Goal: Task Accomplishment & Management: Manage account settings

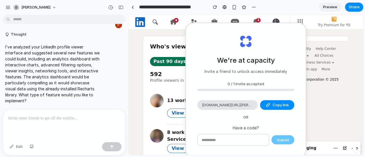
click at [270, 103] on button "Copy link" at bounding box center [277, 106] width 34 height 10
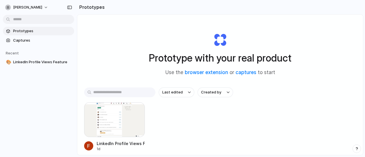
click at [36, 32] on span "Prototypes" at bounding box center [42, 31] width 59 height 6
click at [33, 39] on span "Captures" at bounding box center [42, 41] width 59 height 6
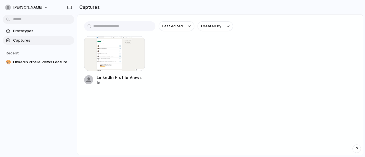
click at [30, 33] on span "Prototypes" at bounding box center [42, 31] width 59 height 6
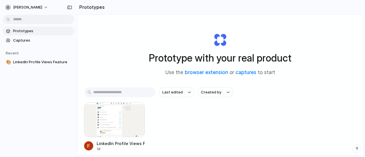
click at [27, 7] on span "[PERSON_NAME]" at bounding box center [27, 8] width 29 height 6
click at [27, 7] on div "Settings Invite members Change theme Sign out" at bounding box center [182, 78] width 365 height 157
click at [240, 73] on link "captures" at bounding box center [246, 73] width 21 height 6
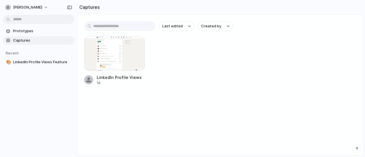
click at [138, 43] on div "button" at bounding box center [136, 44] width 5 height 5
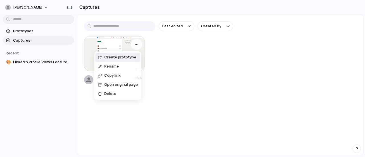
click at [138, 43] on div "Create prototype Rename Copy link Open original page Delete" at bounding box center [182, 78] width 365 height 157
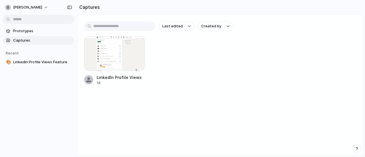
click at [59, 42] on span "Captures" at bounding box center [42, 41] width 59 height 6
click at [28, 31] on div "Open in new tab Copy link" at bounding box center [182, 78] width 365 height 157
click at [129, 64] on div at bounding box center [114, 53] width 61 height 35
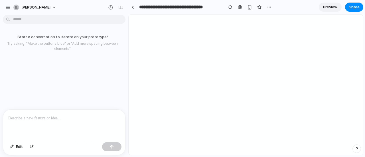
click at [45, 60] on div "Start a conversation to iterate on your prototype! Try asking: "Make the button…" at bounding box center [62, 63] width 125 height 93
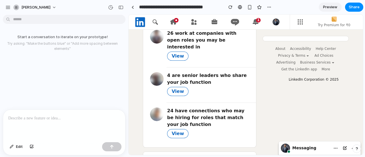
scroll to position [206, 0]
click at [12, 148] on div "button" at bounding box center [12, 146] width 4 height 3
click at [37, 143] on div "Edit" at bounding box center [64, 147] width 122 height 15
click at [61, 115] on p at bounding box center [64, 118] width 112 height 7
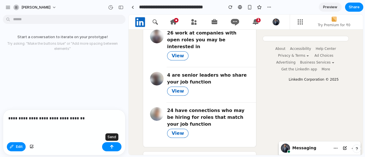
click at [105, 147] on button "button" at bounding box center [111, 146] width 19 height 9
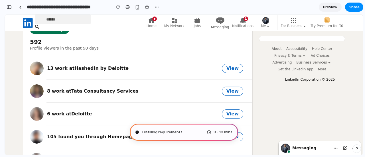
scroll to position [0, 0]
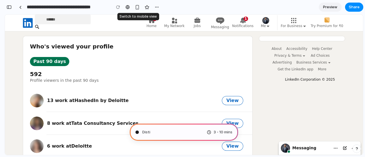
click at [138, 9] on div "button" at bounding box center [137, 7] width 5 height 5
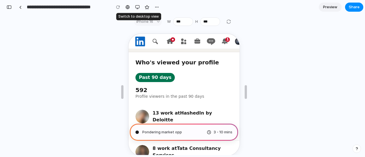
click at [136, 7] on div "button" at bounding box center [137, 7] width 5 height 5
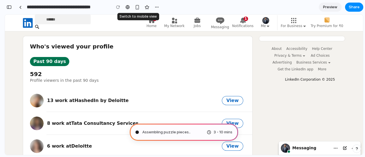
click at [138, 8] on div "button" at bounding box center [137, 7] width 5 height 5
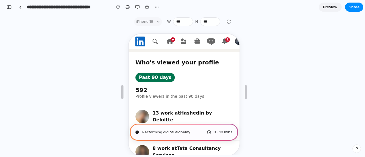
click at [156, 21] on div "iPhone 16" at bounding box center [148, 21] width 28 height 9
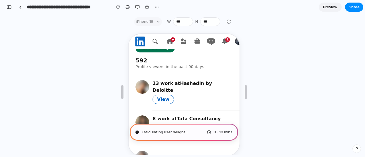
scroll to position [27, 0]
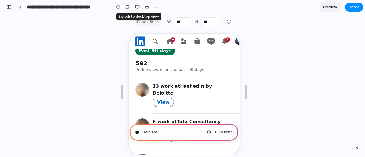
click at [139, 7] on div "button" at bounding box center [137, 7] width 5 height 5
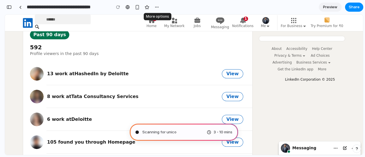
click at [155, 7] on div "button" at bounding box center [157, 7] width 5 height 5
click at [154, 7] on div "Duplicate Delete" at bounding box center [182, 78] width 365 height 157
click at [10, 7] on div "button" at bounding box center [9, 7] width 5 height 4
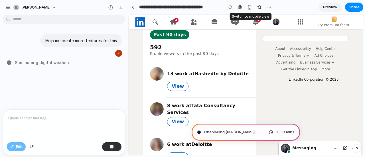
click at [252, 6] on div "button" at bounding box center [250, 7] width 5 height 5
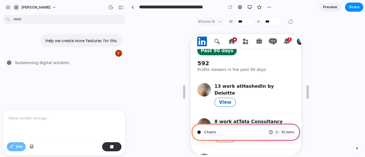
click at [248, 23] on button "Decrement" at bounding box center [250, 22] width 6 height 3
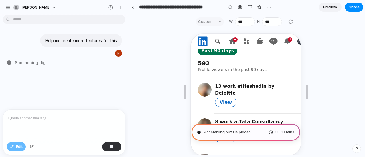
click at [248, 23] on button "Decrement" at bounding box center [250, 22] width 6 height 3
type input "***"
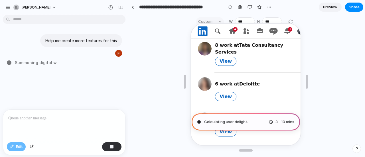
scroll to position [0, 0]
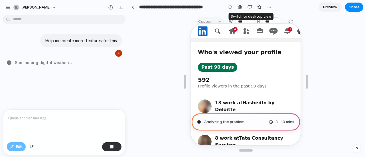
click at [250, 8] on div "button" at bounding box center [250, 7] width 5 height 5
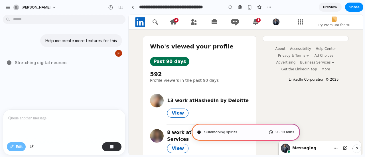
click at [9, 8] on div "button" at bounding box center [7, 7] width 5 height 5
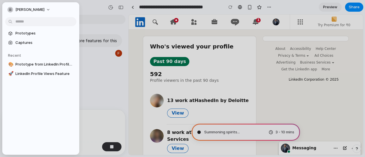
type input "**********"
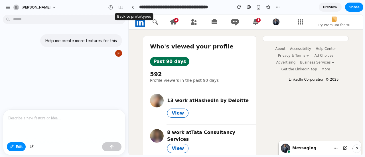
click at [132, 8] on div at bounding box center [133, 7] width 3 height 3
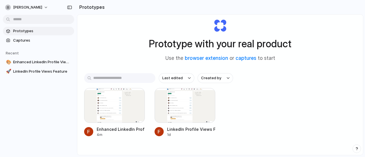
scroll to position [15, 0]
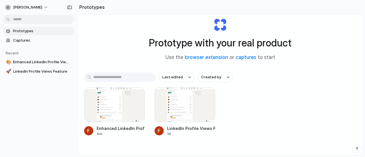
click at [139, 108] on div at bounding box center [114, 104] width 61 height 35
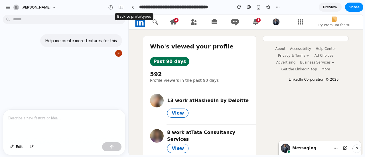
click at [132, 8] on div at bounding box center [133, 7] width 3 height 3
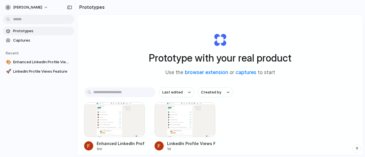
click at [24, 29] on span "Prototypes" at bounding box center [42, 31] width 59 height 6
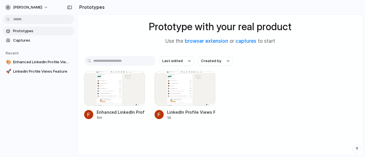
click at [124, 93] on div at bounding box center [114, 88] width 61 height 35
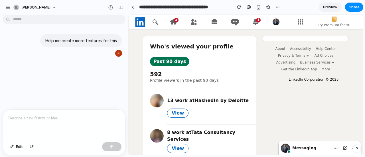
click at [329, 4] on link "Preview" at bounding box center [330, 7] width 23 height 9
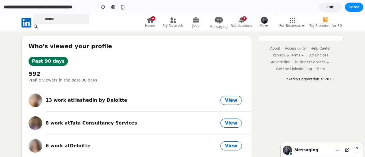
click at [330, 5] on span "Edit" at bounding box center [330, 7] width 7 height 6
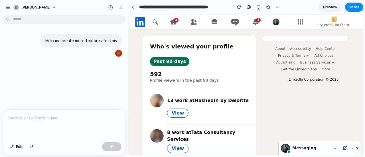
click at [194, 45] on h1 "Who's viewed your profile" at bounding box center [192, 46] width 84 height 7
click at [156, 73] on p "592" at bounding box center [156, 74] width 13 height 7
click at [17, 145] on span "Edit" at bounding box center [19, 147] width 7 height 6
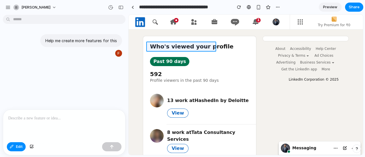
click at [174, 48] on div at bounding box center [246, 85] width 234 height 141
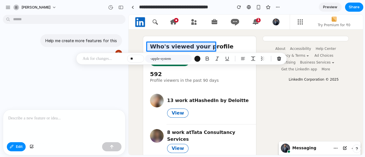
click at [114, 61] on p at bounding box center [104, 58] width 42 height 7
click at [177, 60] on button "-apple-system" at bounding box center [168, 59] width 47 height 8
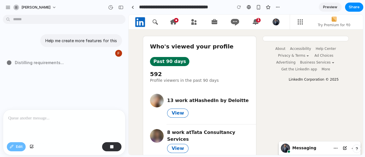
click at [164, 63] on button "Past 90 days" at bounding box center [169, 61] width 39 height 9
click at [176, 47] on h1 "Who's viewed your profile" at bounding box center [192, 46] width 84 height 7
click at [162, 61] on button "Past 90 days" at bounding box center [169, 61] width 39 height 9
click at [19, 150] on div "Edit" at bounding box center [16, 146] width 19 height 9
click at [166, 61] on button "Past 90 days" at bounding box center [169, 61] width 39 height 9
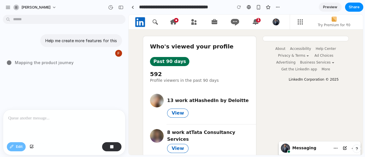
click at [166, 61] on button "Past 90 days" at bounding box center [169, 61] width 39 height 9
click at [14, 147] on div "Edit" at bounding box center [16, 146] width 19 height 9
click at [24, 148] on div "Edit" at bounding box center [16, 146] width 19 height 9
click at [176, 106] on div "13 work at HashedIn by Deloitte" at bounding box center [199, 101] width 99 height 14
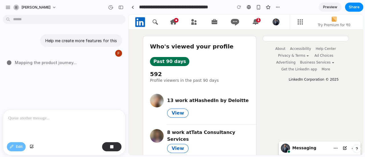
click at [173, 110] on span "View" at bounding box center [178, 113] width 12 height 6
click at [332, 6] on span "Preview" at bounding box center [330, 7] width 14 height 6
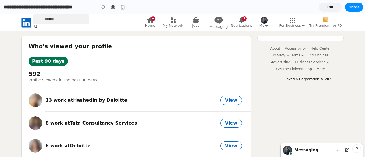
click at [332, 6] on span "Edit" at bounding box center [330, 7] width 7 height 6
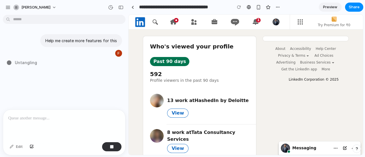
click at [172, 66] on button "Past 90 days" at bounding box center [169, 61] width 39 height 9
click at [177, 101] on div "13 work at HashedIn by Deloitte" at bounding box center [208, 100] width 82 height 7
click at [173, 110] on span "View" at bounding box center [178, 113] width 12 height 6
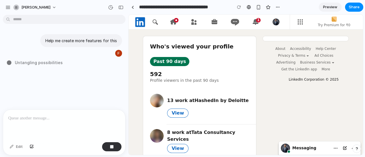
click at [174, 22] on icon at bounding box center [173, 21] width 6 height 5
click at [153, 27] on div "Home My Network Jobs Messaging 1 Notifications Me For Business Try Premium for …" at bounding box center [246, 22] width 221 height 15
click at [183, 50] on div "Who's viewed your profile" at bounding box center [199, 46] width 113 height 21
click at [260, 10] on button "button" at bounding box center [258, 7] width 9 height 9
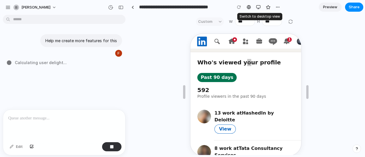
click at [258, 11] on button "button" at bounding box center [258, 7] width 9 height 9
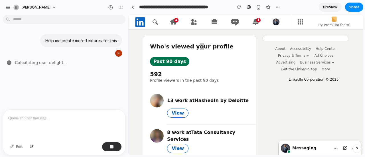
click at [250, 9] on div at bounding box center [249, 7] width 4 height 5
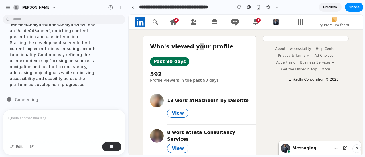
scroll to position [64, 0]
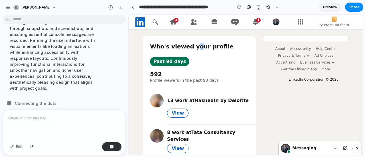
click at [161, 64] on button "Past 90 days" at bounding box center [169, 61] width 39 height 9
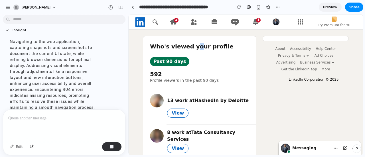
scroll to position [33, 0]
